Goal: Task Accomplishment & Management: Complete application form

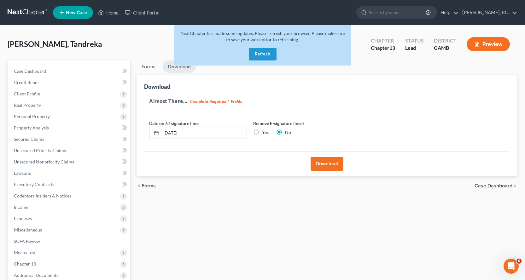
click at [264, 53] on button "Refresh" at bounding box center [263, 54] width 28 height 13
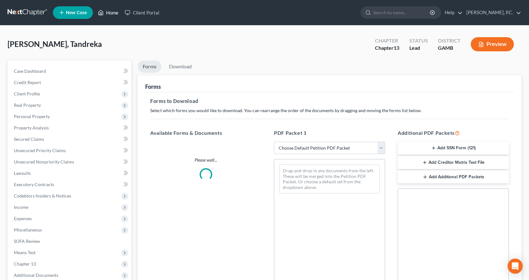
click at [110, 12] on link "Home" at bounding box center [108, 12] width 27 height 11
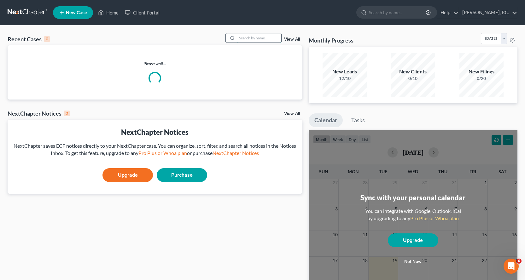
click at [259, 39] on input "search" at bounding box center [259, 37] width 44 height 9
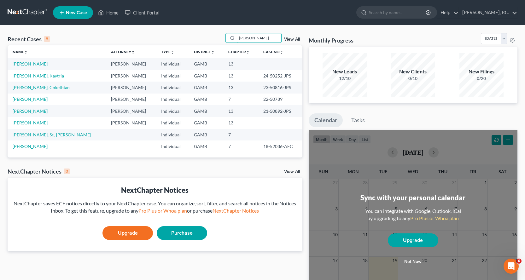
type input "[PERSON_NAME]"
click at [35, 63] on link "[PERSON_NAME]" at bounding box center [30, 63] width 35 height 5
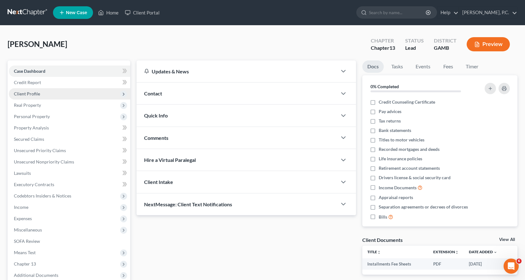
click at [33, 93] on span "Client Profile" at bounding box center [27, 93] width 26 height 5
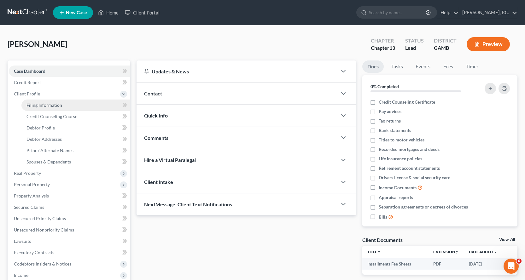
click at [52, 105] on span "Filing Information" at bounding box center [44, 104] width 36 height 5
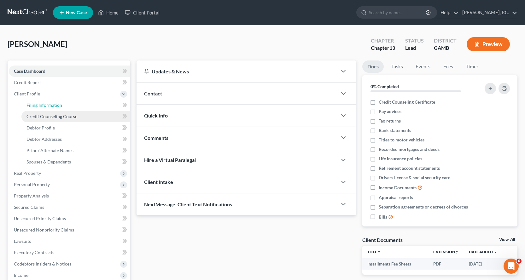
select select "1"
select select "0"
select select "3"
select select "18"
select select "10"
